Goal: Task Accomplishment & Management: Use online tool/utility

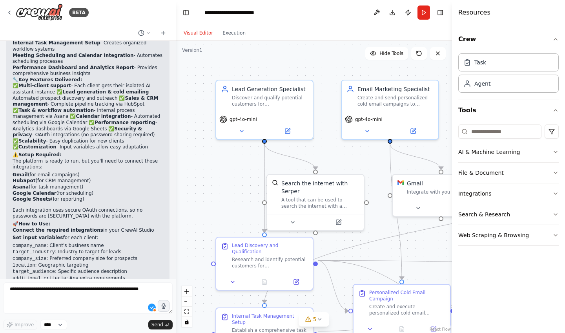
scroll to position [1169, 0]
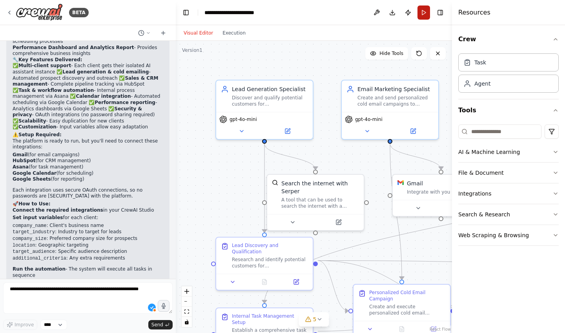
click at [424, 7] on button "Run" at bounding box center [424, 12] width 13 height 14
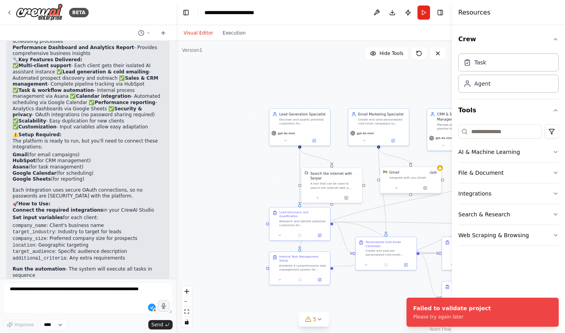
click at [417, 179] on div "Integrate with you Gmail" at bounding box center [413, 178] width 49 height 4
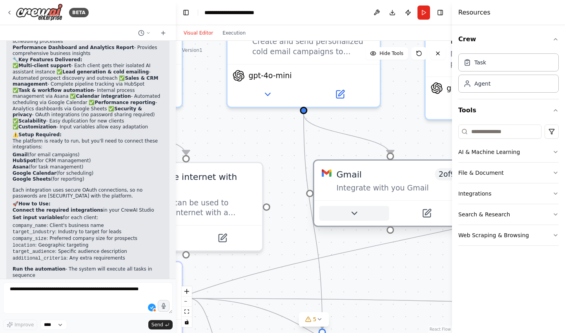
click at [355, 215] on icon at bounding box center [354, 213] width 10 height 10
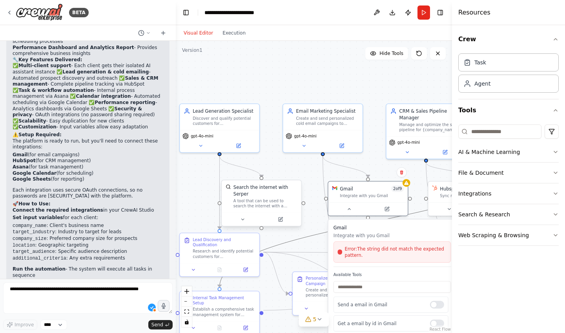
drag, startPoint x: 299, startPoint y: 239, endPoint x: 268, endPoint y: 186, distance: 62.3
click at [268, 186] on div ".deletable-edge-delete-btn { width: 20px; height: 20px; border: 0px solid #ffff…" at bounding box center [260, 191] width 227 height 240
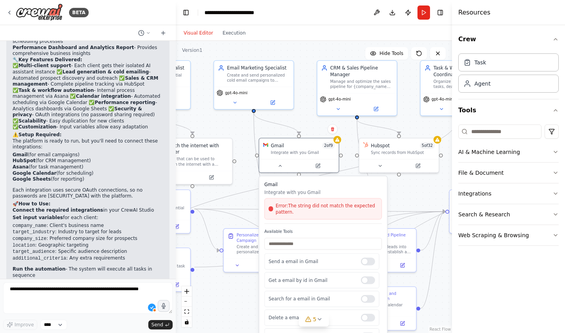
drag, startPoint x: 294, startPoint y: 174, endPoint x: 227, endPoint y: 132, distance: 79.0
click at [227, 132] on div ".deletable-edge-delete-btn { width: 20px; height: 20px; border: 0px solid #ffff…" at bounding box center [314, 187] width 276 height 292
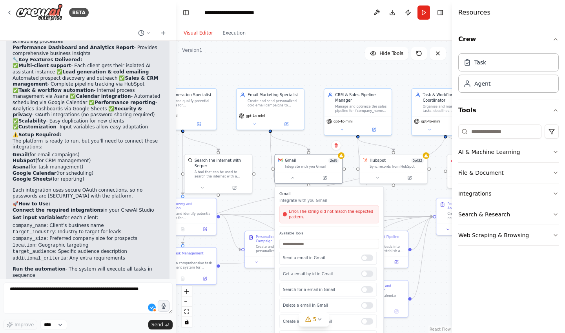
scroll to position [0, 0]
click at [317, 216] on span "Error: The string did not match the expected pattern." at bounding box center [332, 214] width 87 height 11
click at [343, 159] on div "Gmail integration is not connected. Please connect before using it. Gmail 2 of …" at bounding box center [308, 168] width 68 height 30
click at [313, 243] on input "text" at bounding box center [329, 244] width 99 height 10
type input "*"
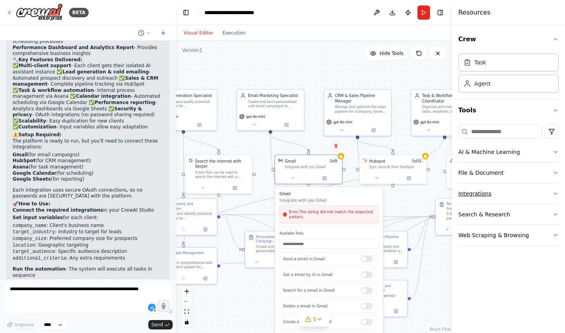
click at [479, 189] on button "Integrations" at bounding box center [509, 193] width 101 height 20
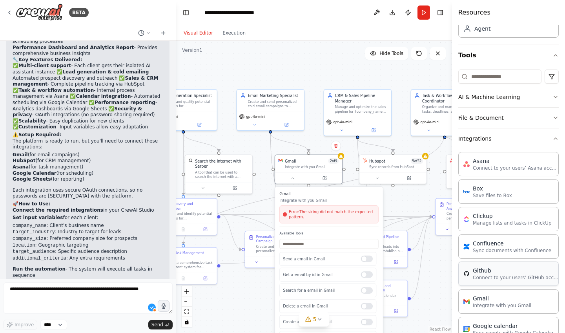
scroll to position [84, 0]
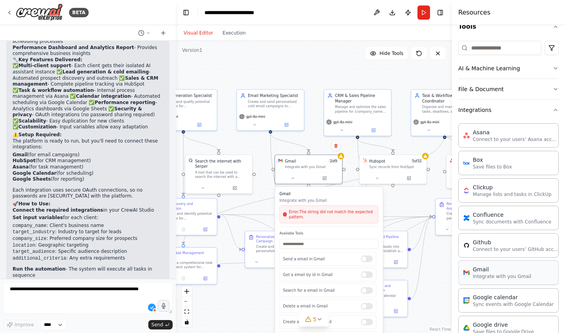
click at [493, 274] on p "Integrate with you Gmail" at bounding box center [502, 276] width 58 height 6
click at [294, 178] on icon at bounding box center [293, 177] width 4 height 4
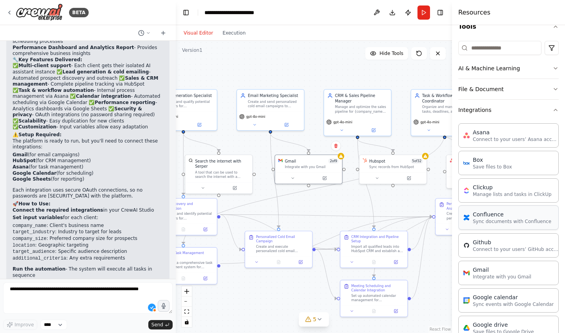
scroll to position [113, 0]
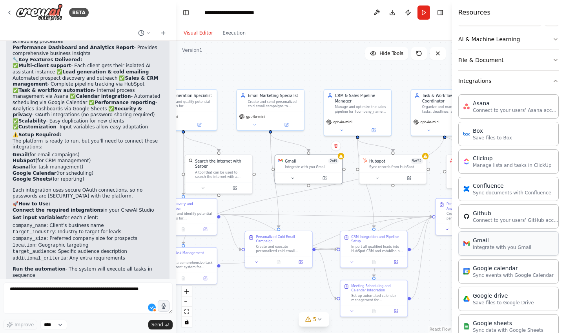
click at [501, 238] on div "Gmail" at bounding box center [502, 240] width 58 height 8
click at [502, 248] on p "Integrate with you Gmail" at bounding box center [502, 247] width 58 height 6
click at [509, 87] on button "Integrations" at bounding box center [509, 81] width 101 height 20
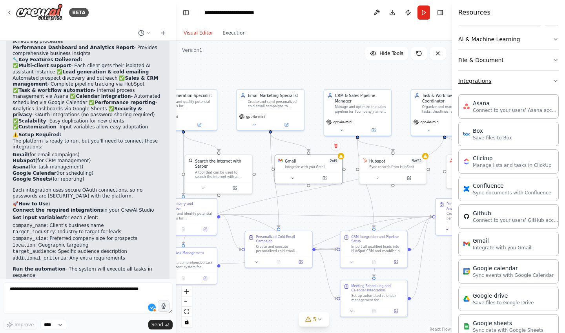
scroll to position [0, 0]
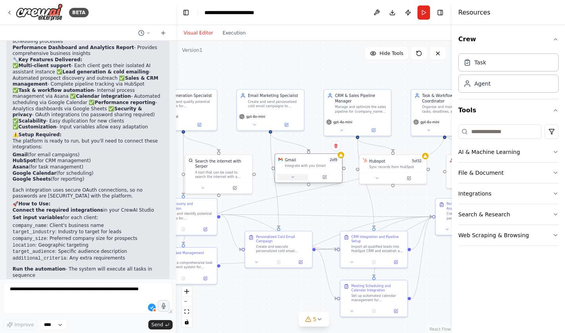
click at [303, 179] on button at bounding box center [293, 177] width 31 height 7
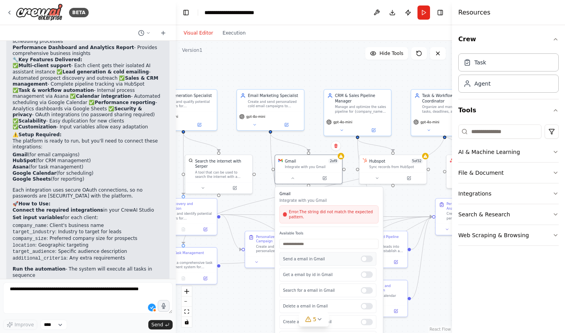
scroll to position [84, 0]
click at [294, 175] on icon at bounding box center [293, 177] width 4 height 4
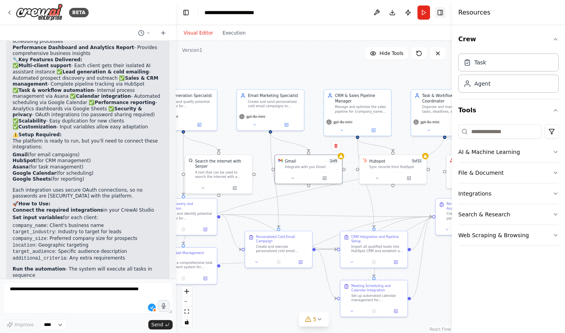
click at [441, 10] on button "Toggle Right Sidebar" at bounding box center [440, 12] width 11 height 11
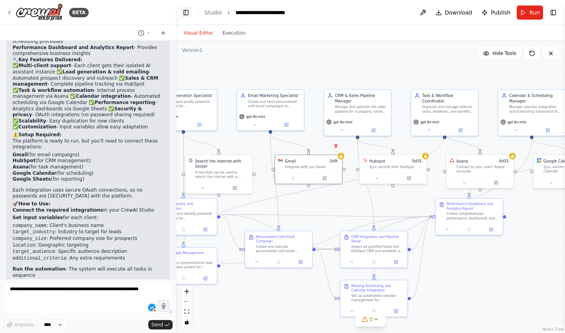
click at [188, 9] on button "Toggle Left Sidebar" at bounding box center [186, 12] width 11 height 11
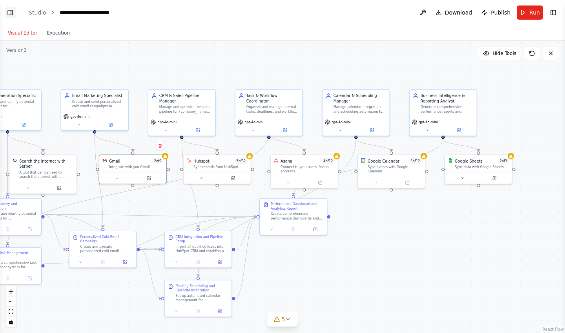
click at [5, 14] on button "Toggle Left Sidebar" at bounding box center [10, 12] width 11 height 11
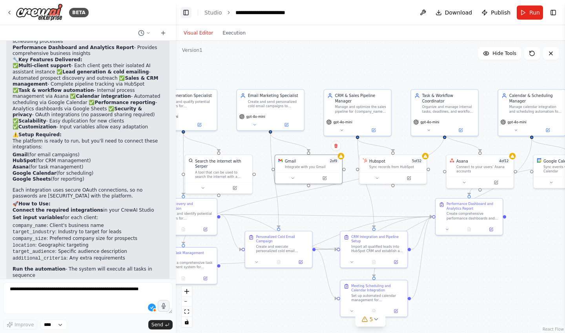
click at [186, 10] on button "Toggle Left Sidebar" at bounding box center [186, 12] width 11 height 11
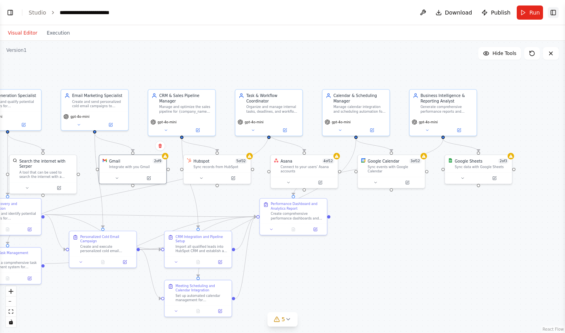
click at [549, 13] on button "Toggle Right Sidebar" at bounding box center [553, 12] width 11 height 11
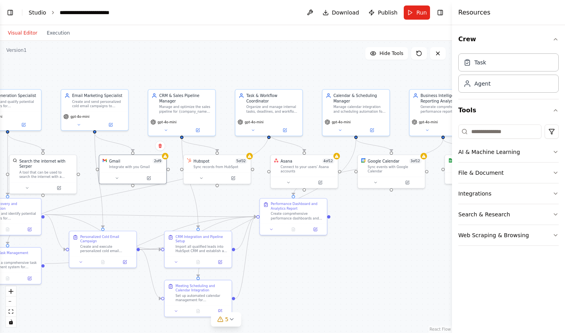
click at [40, 12] on link "Studio" at bounding box center [38, 12] width 18 height 6
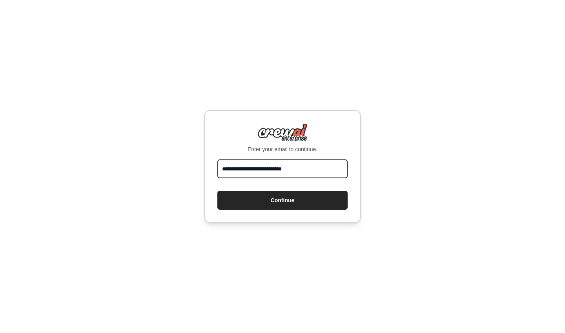
type input "**********"
click at [283, 200] on button "Continue" at bounding box center [283, 200] width 130 height 19
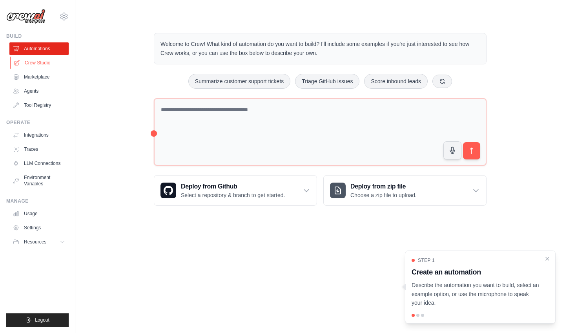
click at [24, 62] on link "Crew Studio" at bounding box center [39, 63] width 59 height 13
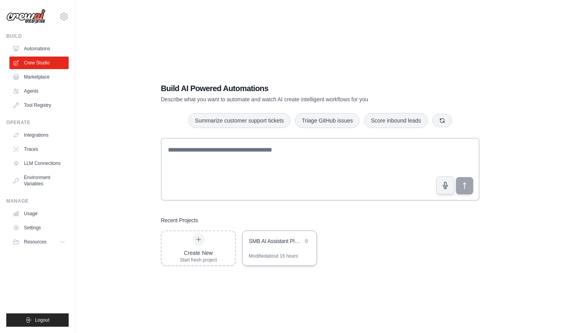
click at [276, 243] on div "SMB AI Assistant Platform" at bounding box center [276, 241] width 54 height 8
click at [48, 229] on link "Settings" at bounding box center [39, 227] width 59 height 13
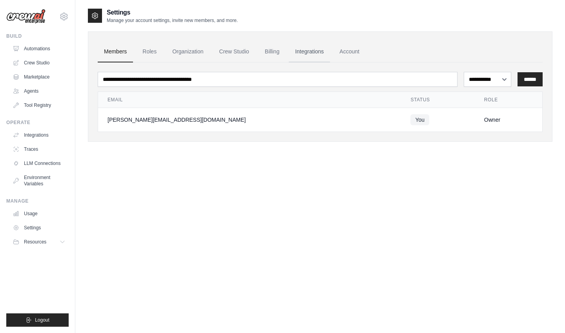
click at [310, 55] on link "Integrations" at bounding box center [309, 51] width 41 height 21
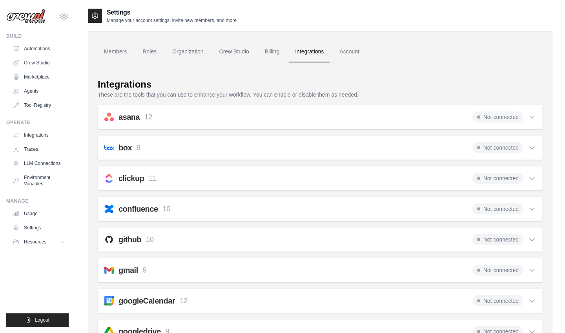
click at [508, 266] on span "Not connected" at bounding box center [498, 270] width 51 height 11
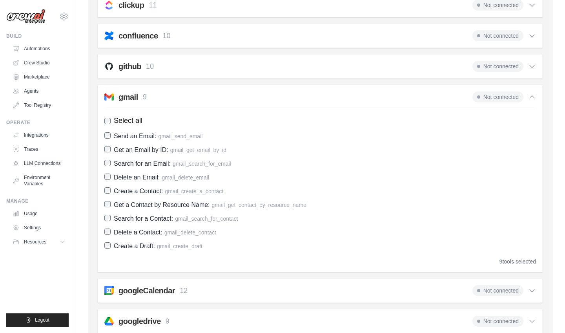
scroll to position [180, 0]
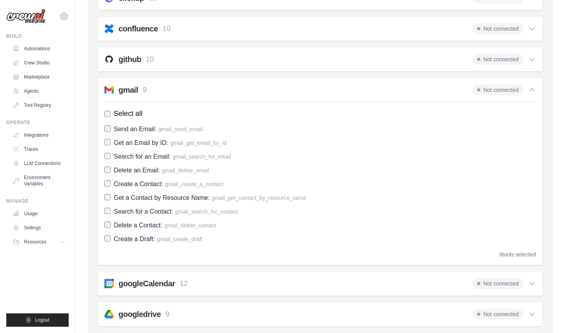
click at [507, 92] on span "Not connected" at bounding box center [498, 89] width 51 height 11
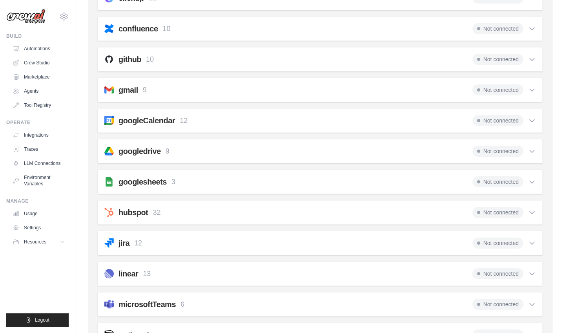
click at [507, 92] on span "Not connected" at bounding box center [498, 89] width 51 height 11
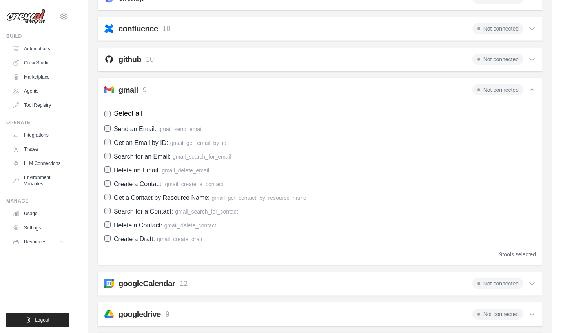
click at [508, 91] on span "Not connected" at bounding box center [498, 89] width 51 height 11
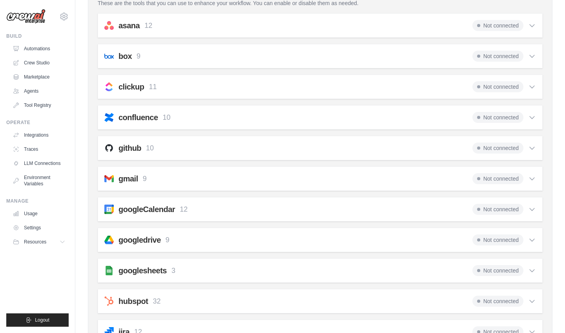
scroll to position [0, 0]
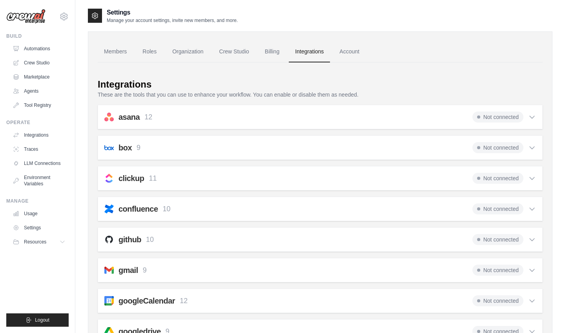
click at [534, 116] on icon at bounding box center [532, 117] width 5 height 2
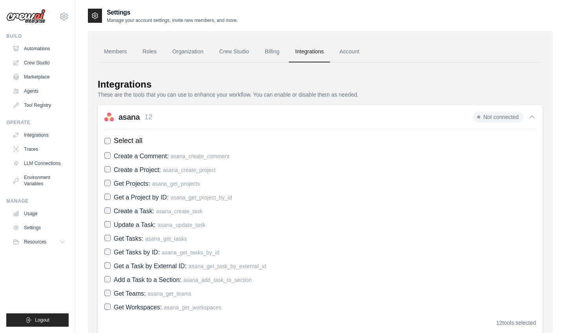
click at [534, 118] on icon at bounding box center [532, 117] width 8 height 8
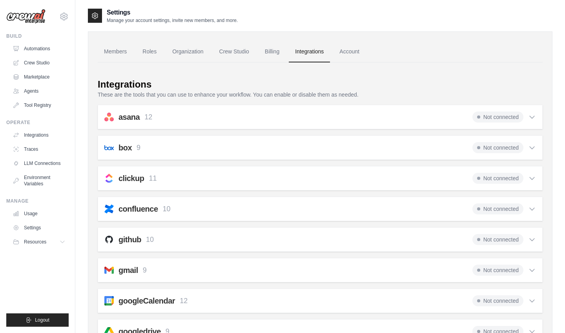
click at [501, 117] on span "Not connected" at bounding box center [498, 116] width 51 height 11
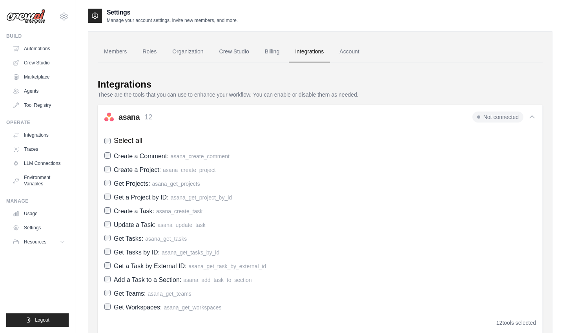
click at [501, 117] on span "Not connected" at bounding box center [498, 116] width 51 height 11
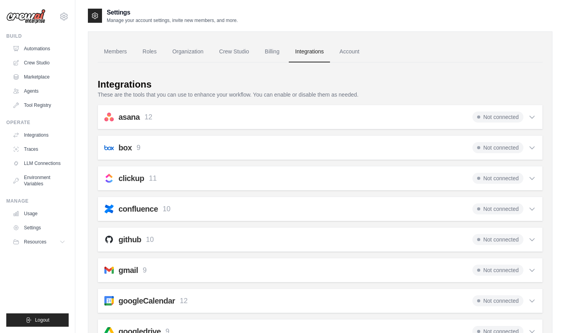
click at [159, 148] on div "box 9 Not connected" at bounding box center [320, 147] width 432 height 11
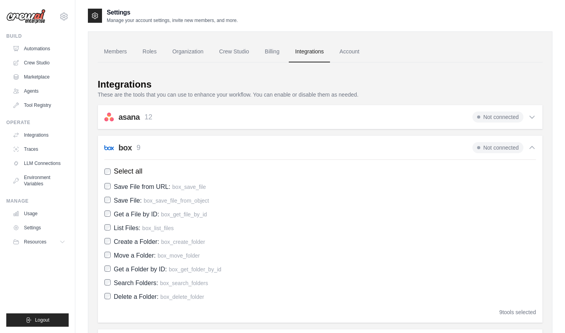
click at [159, 148] on div "box 9 Not connected" at bounding box center [320, 147] width 432 height 11
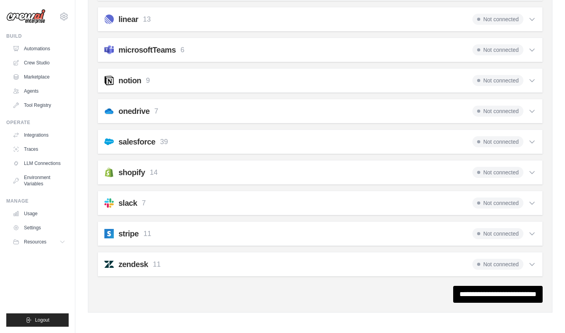
scroll to position [425, 0]
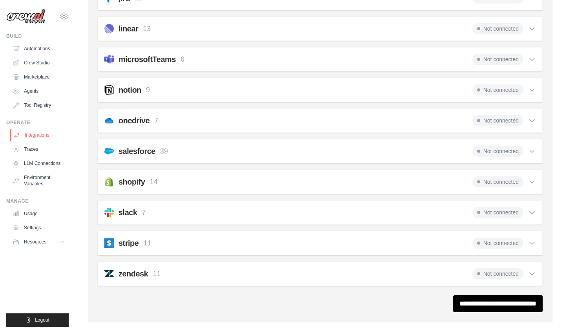
click at [36, 136] on link "Integrations" at bounding box center [39, 135] width 59 height 13
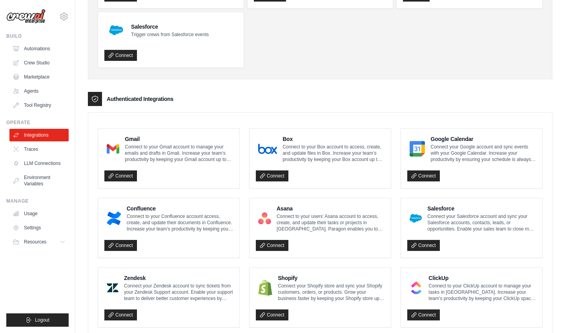
scroll to position [108, 0]
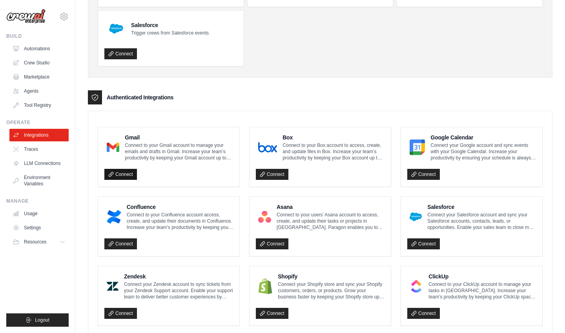
click at [127, 173] on link "Connect" at bounding box center [120, 174] width 33 height 11
click at [42, 60] on link "Crew Studio" at bounding box center [39, 63] width 59 height 13
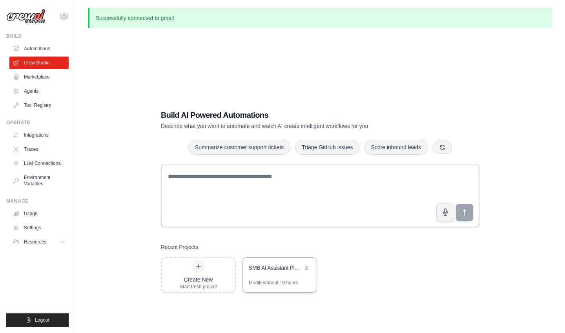
click at [278, 280] on div "Modified about 16 hours" at bounding box center [273, 283] width 49 height 6
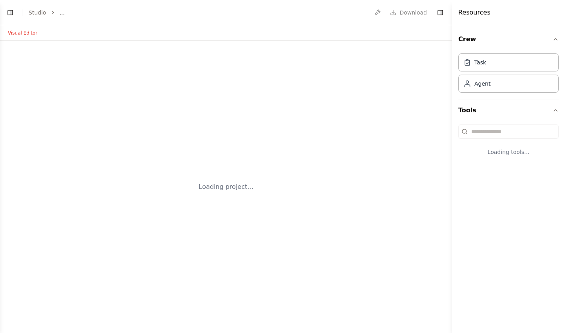
select select "****"
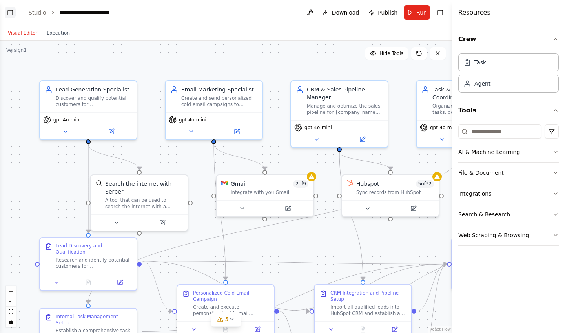
click at [11, 12] on button "Toggle Left Sidebar" at bounding box center [10, 12] width 11 height 11
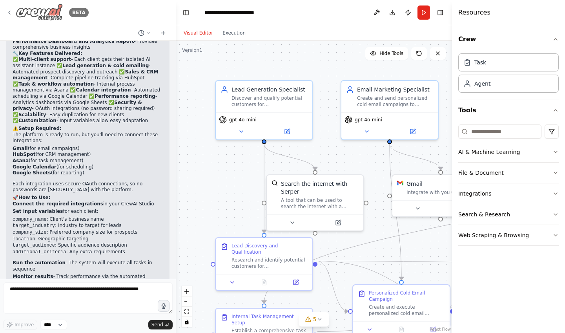
scroll to position [1169, 0]
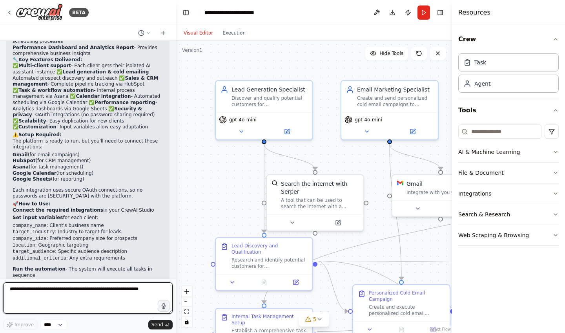
click at [66, 295] on textarea at bounding box center [88, 297] width 170 height 31
click at [69, 288] on textarea at bounding box center [88, 297] width 170 height 31
paste textarea "**********"
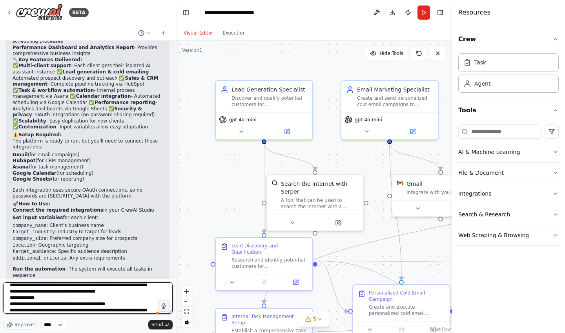
click at [126, 305] on textarea at bounding box center [88, 297] width 170 height 31
paste textarea "**********"
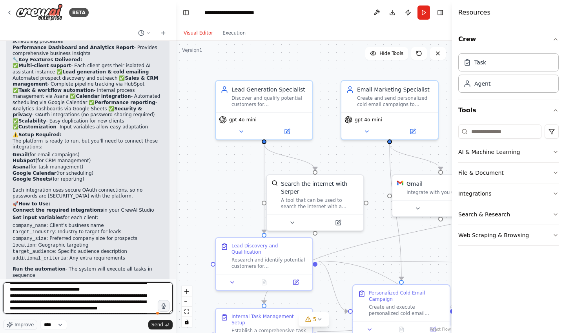
scroll to position [42, 0]
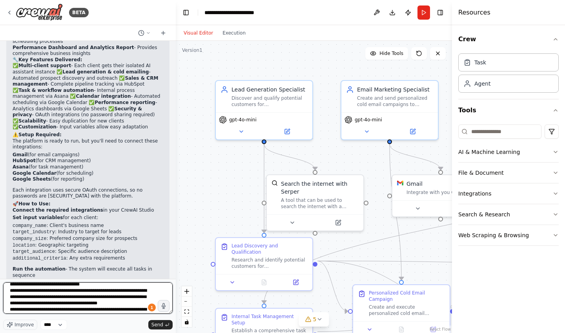
click at [93, 304] on textarea at bounding box center [88, 297] width 170 height 31
click at [109, 303] on textarea at bounding box center [88, 297] width 170 height 31
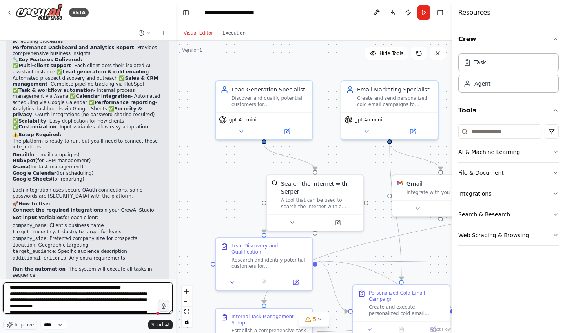
scroll to position [55, 0]
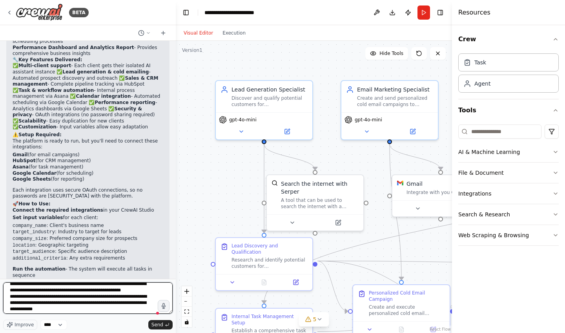
click at [40, 297] on textarea at bounding box center [88, 297] width 170 height 31
click at [19, 297] on textarea at bounding box center [88, 297] width 170 height 31
drag, startPoint x: 89, startPoint y: 296, endPoint x: 53, endPoint y: 297, distance: 36.1
click at [53, 297] on textarea at bounding box center [88, 297] width 170 height 31
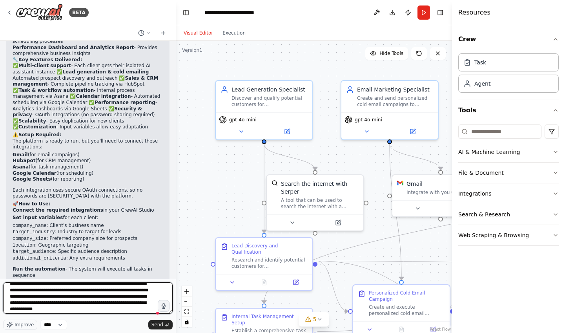
drag, startPoint x: 50, startPoint y: 307, endPoint x: 133, endPoint y: 297, distance: 83.8
click at [134, 297] on textarea at bounding box center [88, 297] width 170 height 31
click at [52, 304] on textarea at bounding box center [88, 297] width 170 height 31
drag, startPoint x: 52, startPoint y: 304, endPoint x: 135, endPoint y: 296, distance: 83.2
click at [135, 296] on textarea at bounding box center [88, 297] width 170 height 31
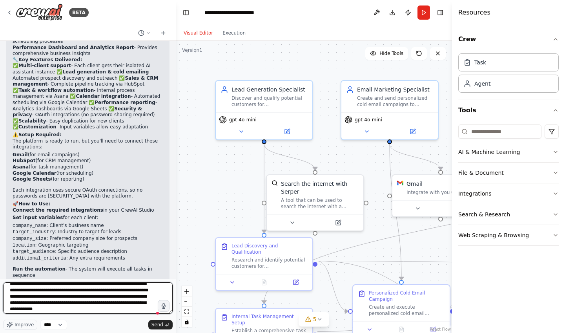
type textarea "**********"
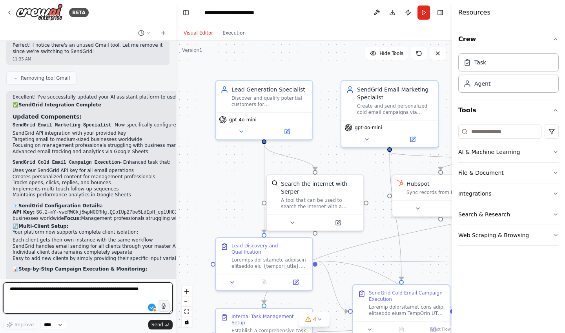
scroll to position [2052, 0]
